Goal: Task Accomplishment & Management: Manage account settings

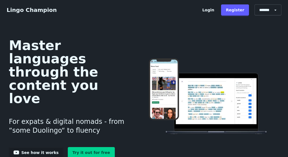
click at [216, 8] on link "Login" at bounding box center [207, 9] width 21 height 11
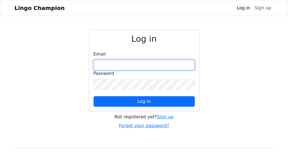
click at [126, 65] on input "email" at bounding box center [143, 65] width 101 height 11
type input "**********"
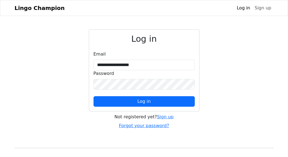
click at [93, 96] on button "Log in" at bounding box center [143, 101] width 101 height 11
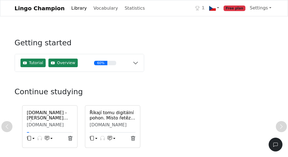
click at [46, 7] on link "Lingo Champion" at bounding box center [40, 8] width 50 height 11
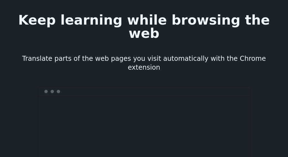
scroll to position [2667, 0]
